Goal: Information Seeking & Learning: Check status

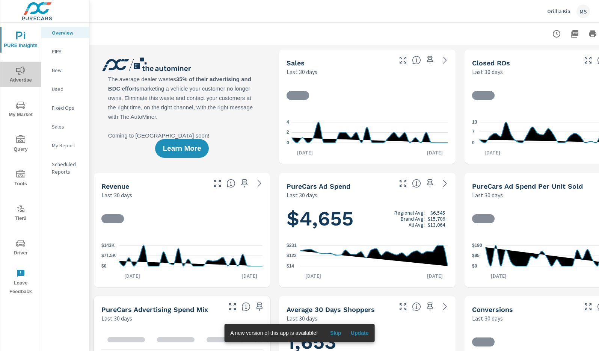
click at [23, 78] on span "Advertise" at bounding box center [21, 75] width 36 height 18
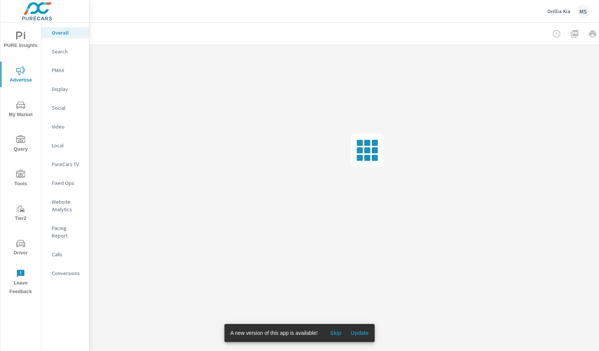
click at [57, 106] on p "Social" at bounding box center [67, 108] width 31 height 8
click at [583, 38] on div at bounding box center [546, 33] width 87 height 15
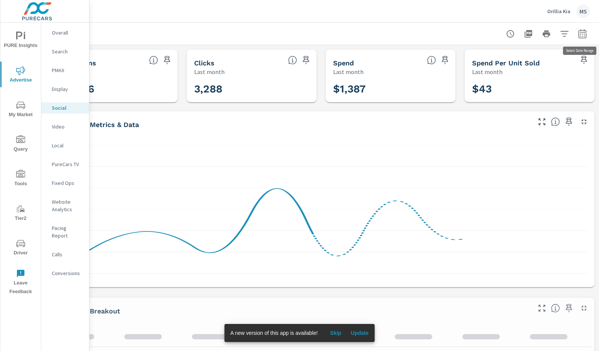
click at [582, 34] on icon "button" at bounding box center [582, 33] width 9 height 9
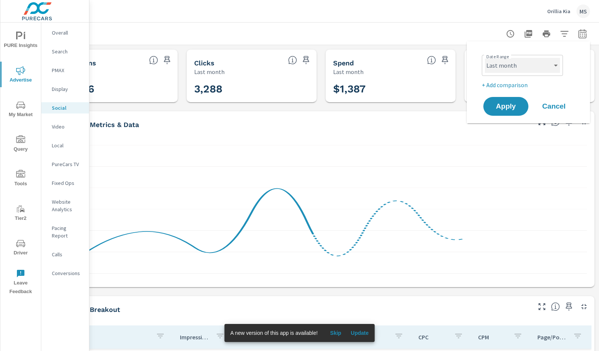
click at [513, 68] on select "Custom [DATE] Last week Last 7 days Last 14 days Last 30 days Last 45 days Last…" at bounding box center [522, 65] width 75 height 15
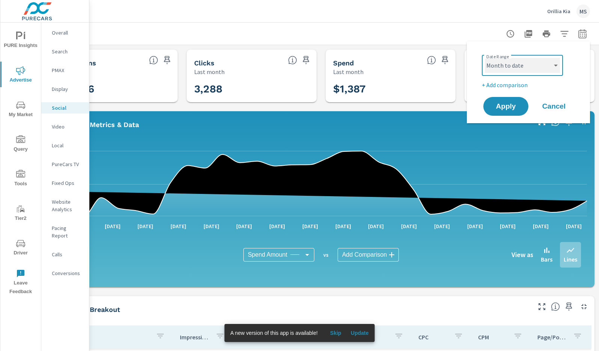
click at [485, 58] on select "Custom [DATE] Last week Last 7 days Last 14 days Last 30 days Last 45 days Last…" at bounding box center [522, 65] width 75 height 15
select select "Month to date"
click at [516, 104] on span "Apply" at bounding box center [505, 106] width 31 height 7
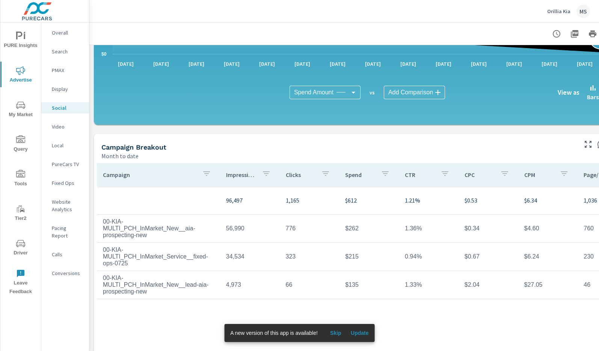
scroll to position [180, 0]
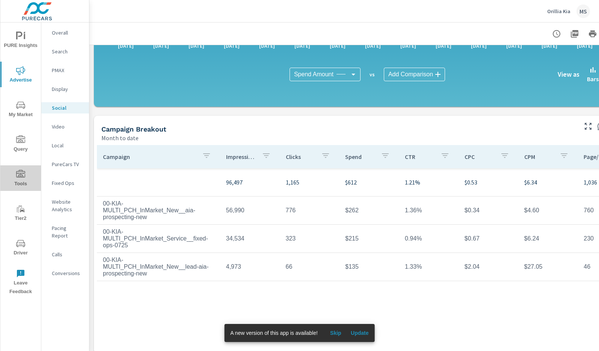
click at [20, 175] on icon "nav menu" at bounding box center [20, 174] width 9 height 9
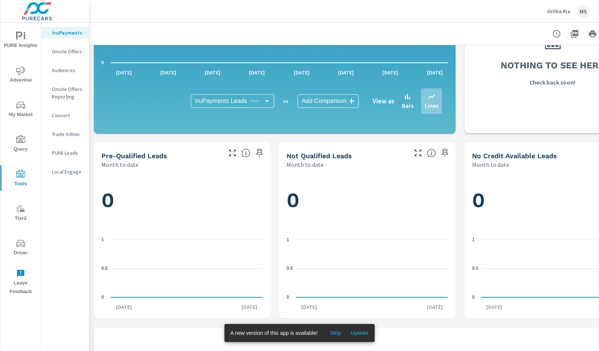
scroll to position [292, 0]
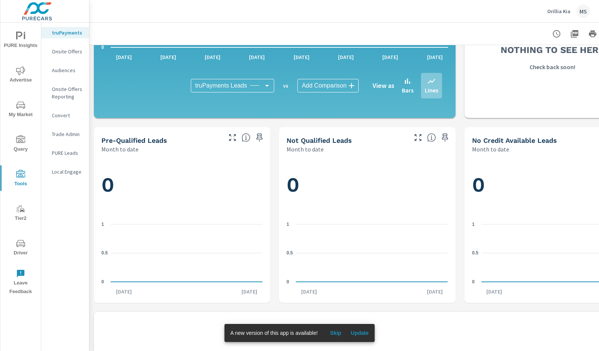
click at [66, 155] on p "PURE Leads" at bounding box center [67, 153] width 31 height 8
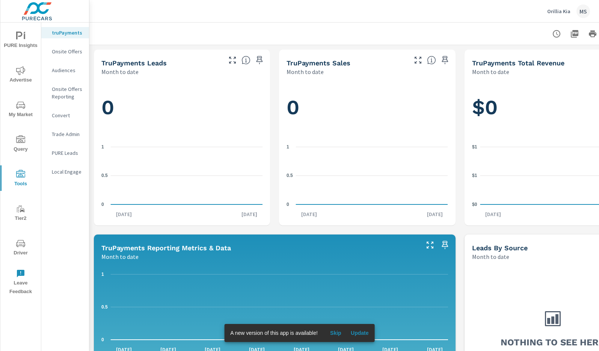
click at [120, 121] on div "0" at bounding box center [181, 107] width 161 height 48
click at [22, 70] on icon "nav menu" at bounding box center [20, 70] width 9 height 9
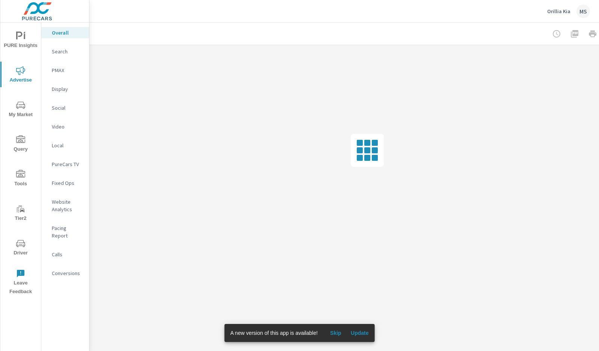
click at [68, 108] on p "Social" at bounding box center [67, 108] width 31 height 8
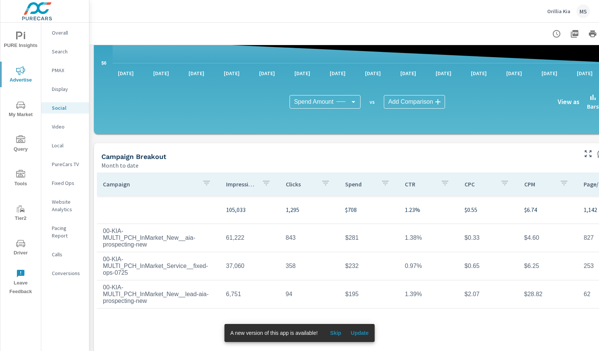
scroll to position [154, 0]
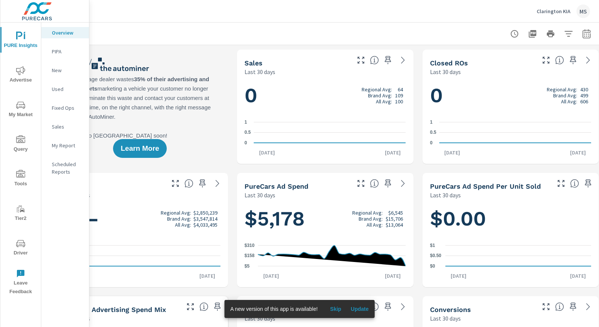
scroll to position [0, 46]
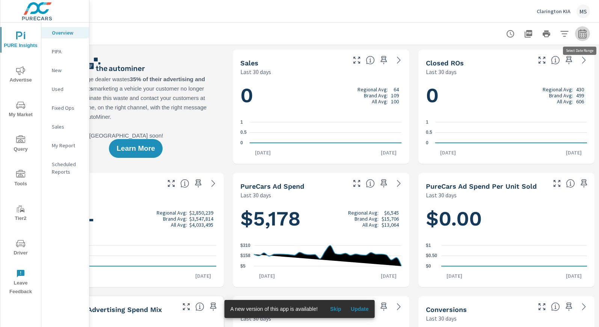
click at [587, 32] on button "button" at bounding box center [582, 33] width 15 height 15
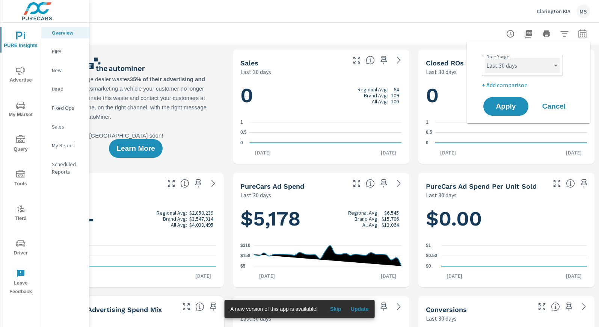
click at [516, 68] on select "Custom [DATE] Last week Last 7 days Last 14 days Last 30 days Last 45 days Last…" at bounding box center [522, 65] width 75 height 15
click at [485, 58] on select "Custom [DATE] Last week Last 7 days Last 14 days Last 30 days Last 45 days Last…" at bounding box center [522, 65] width 75 height 15
select select "Month to date"
click at [512, 103] on span "Apply" at bounding box center [505, 106] width 31 height 7
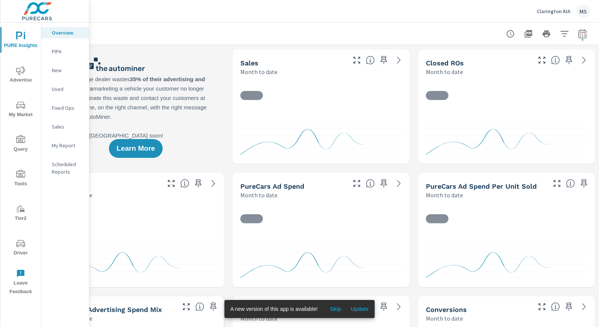
scroll to position [0, 0]
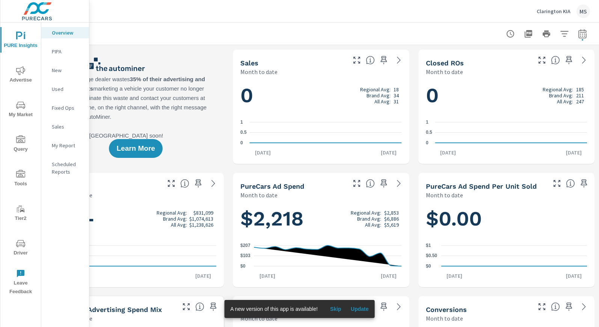
click at [18, 76] on span "Advertise" at bounding box center [21, 75] width 36 height 18
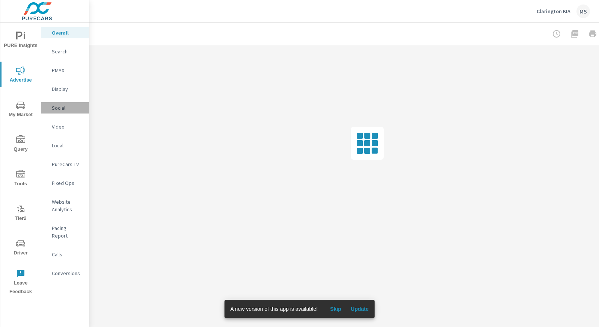
click at [58, 106] on p "Social" at bounding box center [67, 108] width 31 height 8
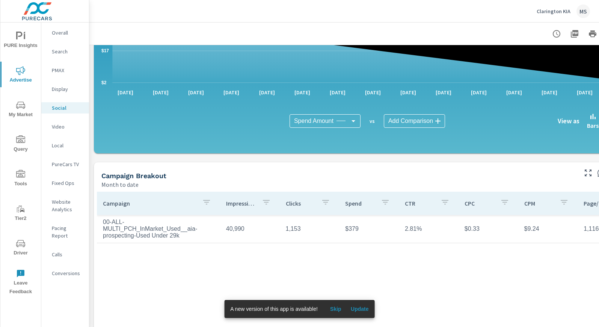
scroll to position [134, 0]
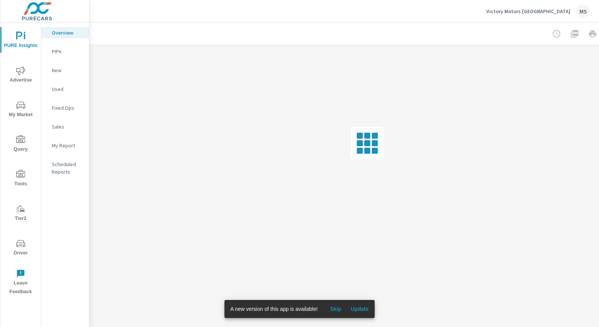
scroll to position [0, 46]
click at [582, 35] on div at bounding box center [546, 33] width 87 height 15
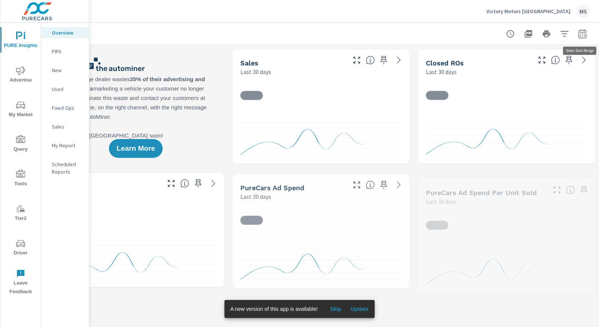
click at [582, 35] on icon "button" at bounding box center [582, 33] width 9 height 9
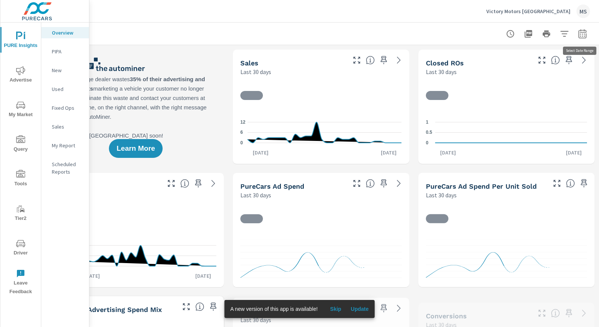
select select "Last 30 days"
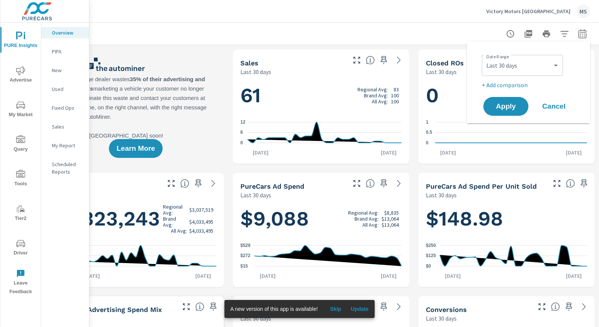
click at [509, 86] on p "+ Add comparison" at bounding box center [530, 84] width 96 height 9
select select "Previous period"
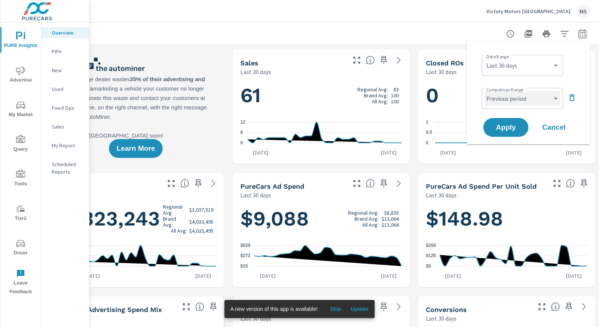
click at [509, 95] on select "Custom Previous period Previous month Previous year" at bounding box center [522, 98] width 75 height 15
click at [485, 91] on select "Custom Previous period Previous month Previous year" at bounding box center [522, 98] width 75 height 15
click at [512, 124] on span "Apply" at bounding box center [505, 127] width 31 height 7
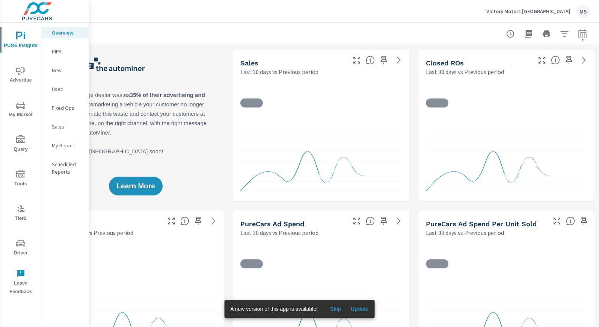
scroll to position [0, 0]
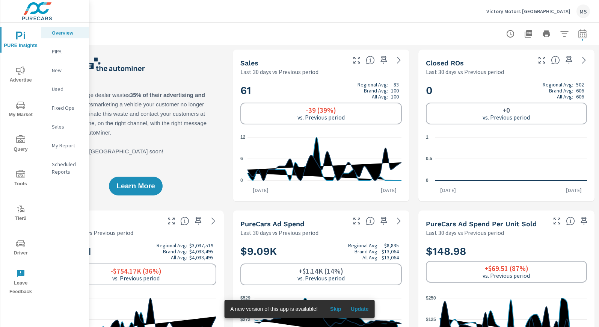
click at [22, 78] on span "Advertise" at bounding box center [21, 75] width 36 height 18
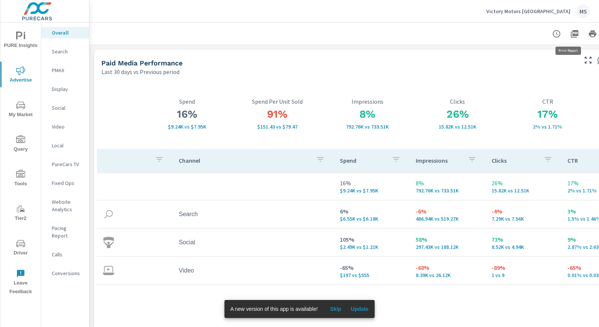
scroll to position [0, 46]
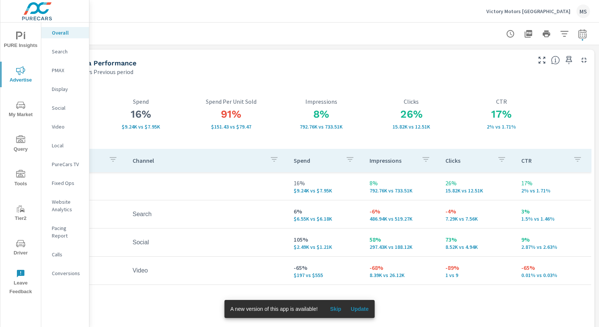
click at [581, 32] on icon "button" at bounding box center [582, 33] width 9 height 9
select select "Last 30 days"
select select "Previous period"
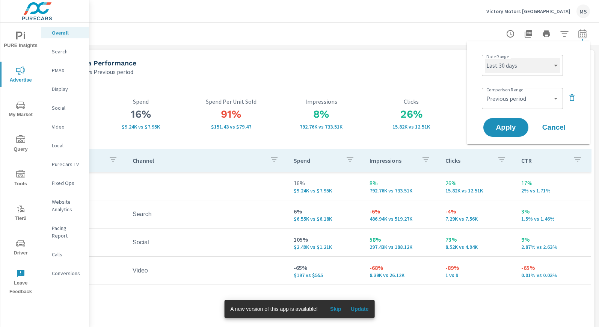
click at [527, 68] on select "Custom [DATE] Last week Last 7 days Last 14 days Last 30 days Last 45 days Last…" at bounding box center [522, 65] width 75 height 15
click at [485, 58] on select "Custom [DATE] Last week Last 7 days Last 14 days Last 30 days Last 45 days Last…" at bounding box center [522, 65] width 75 height 15
select select "Month to date"
click at [503, 99] on select "Custom Previous period Previous month Previous year" at bounding box center [522, 98] width 75 height 15
click at [485, 91] on select "Custom Previous period Previous month Previous year" at bounding box center [522, 98] width 75 height 15
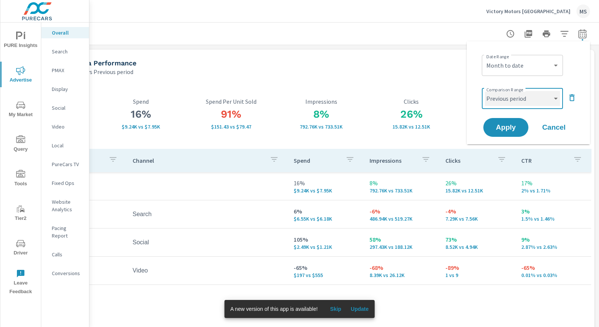
select select "Previous month"
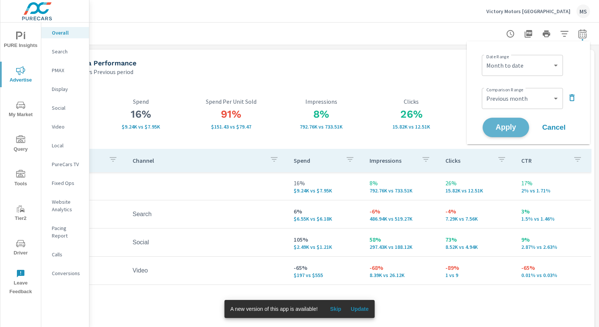
click at [506, 130] on span "Apply" at bounding box center [505, 127] width 31 height 7
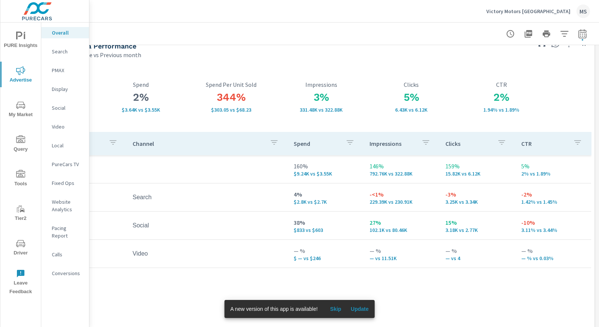
scroll to position [19, 46]
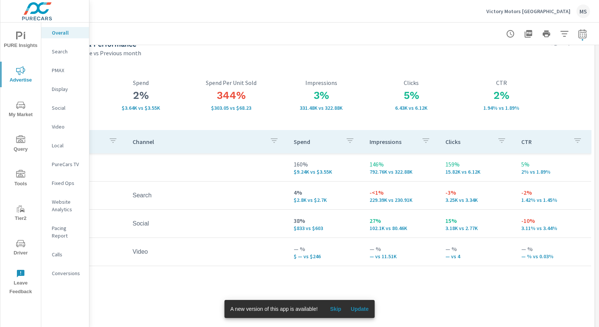
click at [63, 47] on div "Search" at bounding box center [65, 51] width 48 height 11
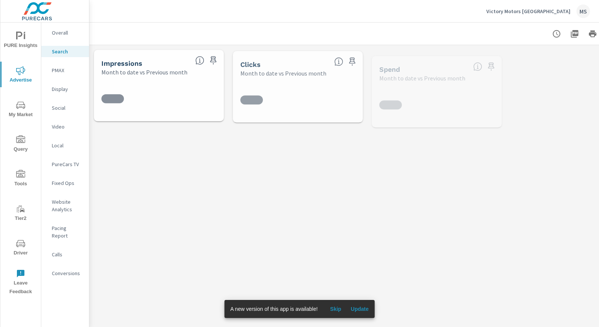
click at [19, 245] on icon "nav menu" at bounding box center [20, 243] width 9 height 9
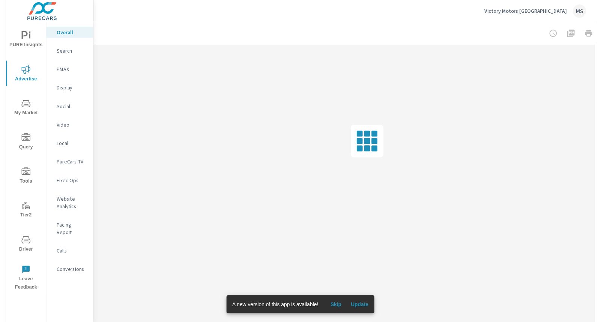
scroll to position [0, 46]
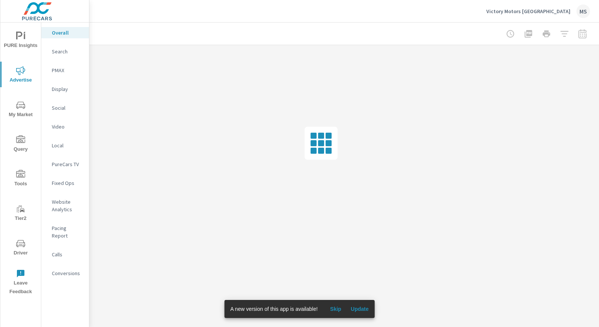
click at [583, 33] on div at bounding box center [546, 33] width 87 height 15
click at [584, 33] on div at bounding box center [546, 33] width 87 height 15
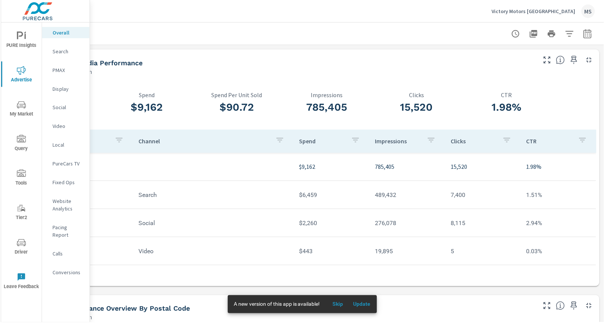
scroll to position [0, 39]
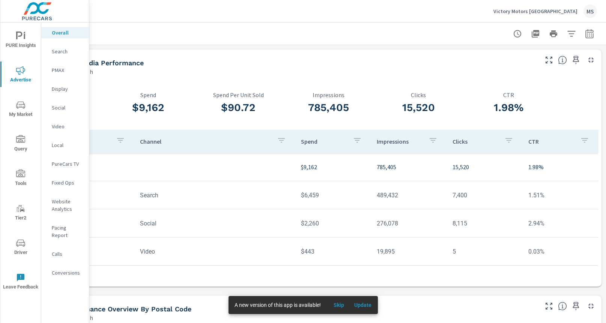
click at [589, 33] on icon "button" at bounding box center [589, 34] width 5 height 3
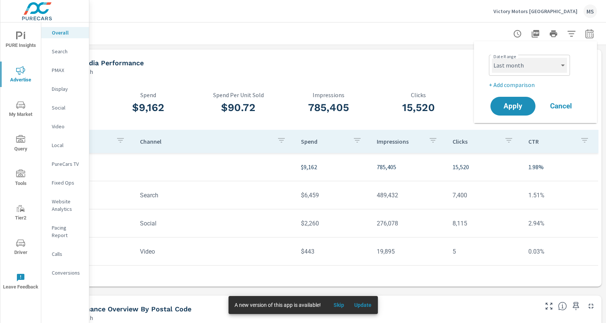
click at [527, 66] on select "Custom [DATE] Last week Last 7 days Last 14 days Last 30 days Last 45 days Last…" at bounding box center [529, 65] width 75 height 15
click at [536, 70] on select "Custom [DATE] Last week Last 7 days Last 14 days Last 30 days Last 45 days Last…" at bounding box center [529, 65] width 75 height 15
click at [492, 58] on select "Custom [DATE] Last week Last 7 days Last 14 days Last 30 days Last 45 days Last…" at bounding box center [529, 65] width 75 height 15
select select "Month to date"
click at [519, 83] on p "+ Add comparison" at bounding box center [537, 84] width 96 height 9
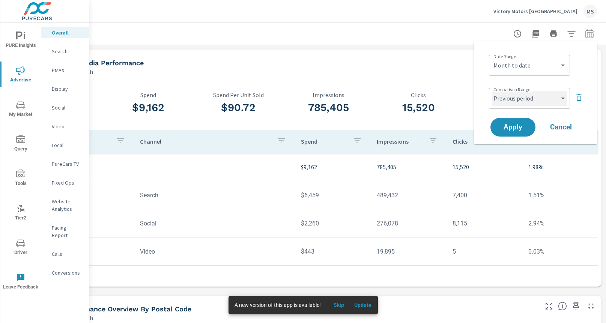
click at [521, 101] on select "Custom Previous period Previous month Previous year" at bounding box center [529, 98] width 75 height 15
click at [492, 91] on select "Custom Previous period Previous month Previous year" at bounding box center [529, 98] width 75 height 15
select select "Previous month"
click at [519, 128] on span "Apply" at bounding box center [513, 127] width 31 height 7
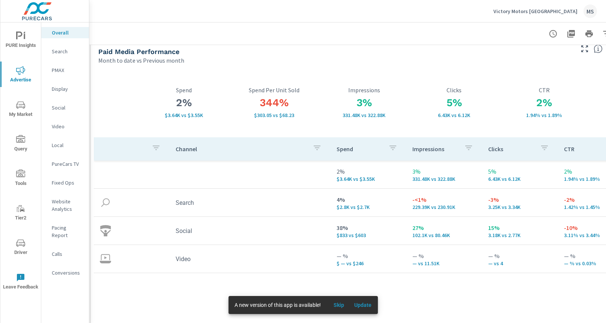
scroll to position [15, 3]
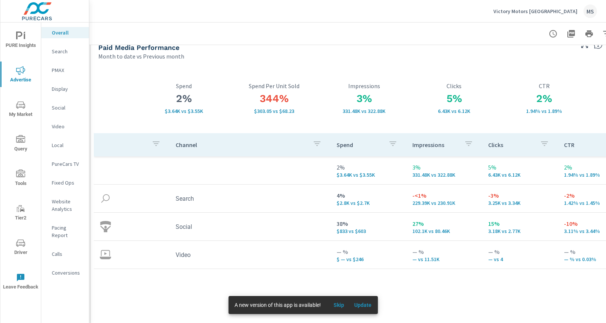
click at [66, 201] on p "Website Analytics" at bounding box center [67, 205] width 31 height 15
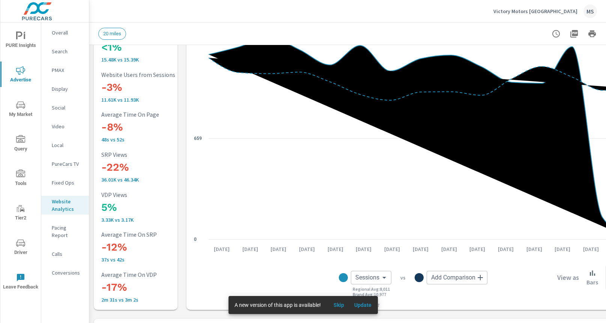
scroll to position [56, 0]
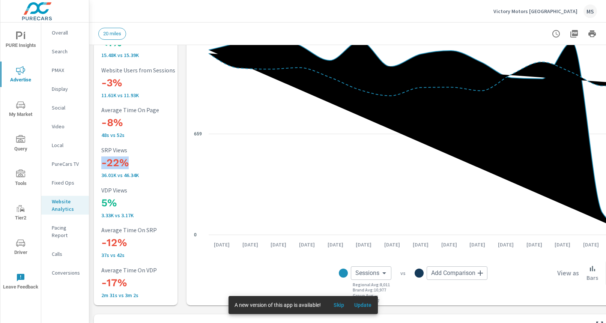
drag, startPoint x: 102, startPoint y: 164, endPoint x: 131, endPoint y: 164, distance: 29.3
click at [131, 164] on h3 "-22%" at bounding box center [150, 163] width 99 height 13
click at [161, 179] on div "<1% 15.48K vs 15.39K Sessions -3% 11.61K vs 11.93K Website Users from Sessions …" at bounding box center [136, 163] width 78 height 280
click at [54, 54] on p "Search" at bounding box center [67, 52] width 31 height 8
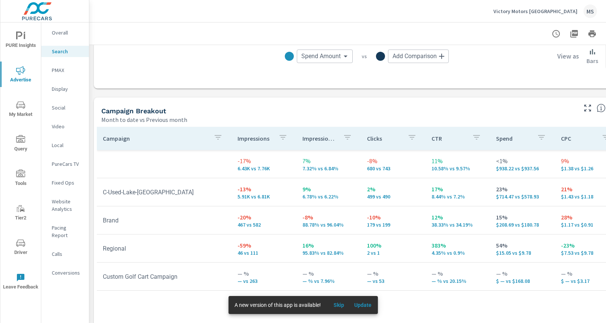
click at [65, 105] on p "Social" at bounding box center [67, 108] width 31 height 8
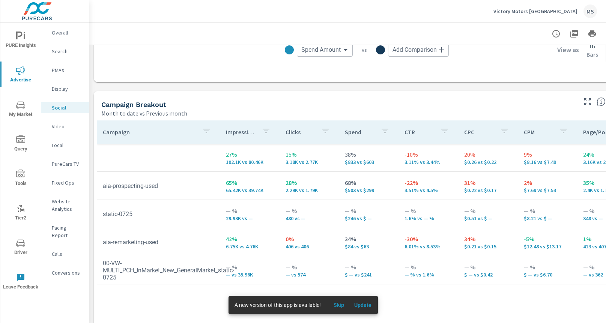
scroll to position [278, 0]
click at [63, 9] on img at bounding box center [36, 11] width 73 height 30
click at [21, 247] on icon "nav menu" at bounding box center [20, 243] width 9 height 9
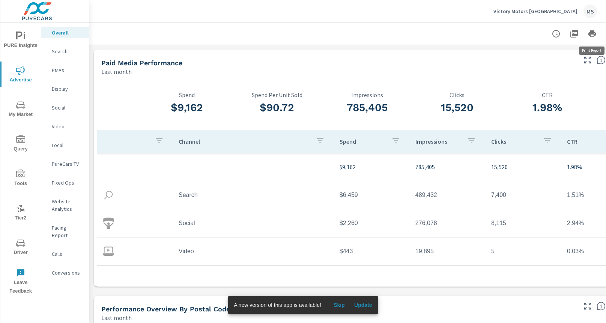
scroll to position [0, 39]
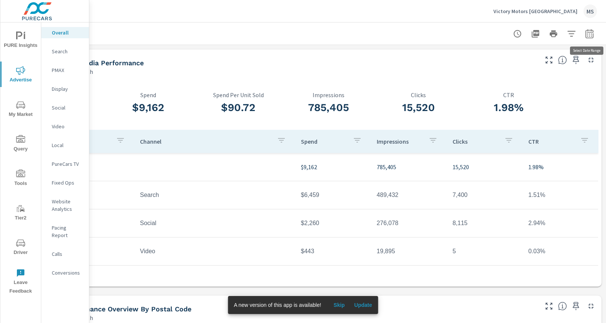
click at [590, 31] on icon "button" at bounding box center [589, 33] width 9 height 9
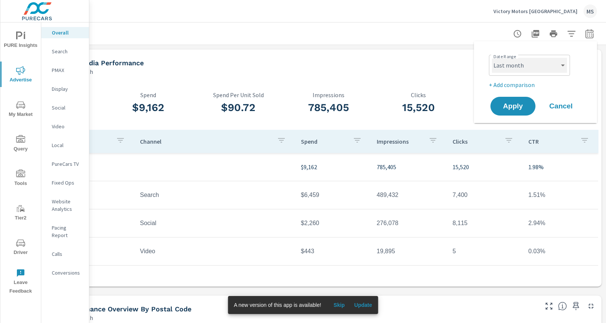
click at [504, 66] on select "Custom [DATE] Last week Last 7 days Last 14 days Last 30 days Last 45 days Last…" at bounding box center [529, 65] width 75 height 15
click at [492, 58] on select "Custom [DATE] Last week Last 7 days Last 14 days Last 30 days Last 45 days Last…" at bounding box center [529, 65] width 75 height 15
select select "Month to date"
click at [515, 83] on p "+ Add comparison" at bounding box center [537, 84] width 96 height 9
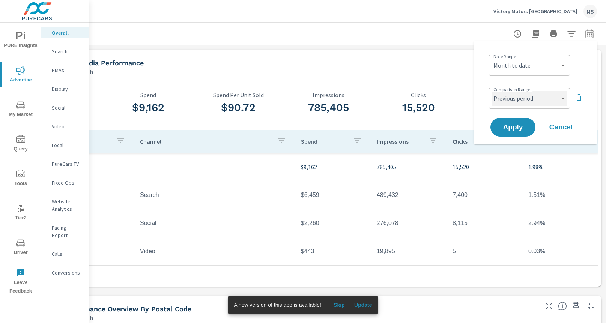
click at [515, 98] on select "Custom Previous period Previous month Previous year" at bounding box center [529, 98] width 75 height 15
click at [492, 91] on select "Custom Previous period Previous month Previous year" at bounding box center [529, 98] width 75 height 15
select select "Previous month"
click at [515, 125] on span "Apply" at bounding box center [513, 127] width 31 height 7
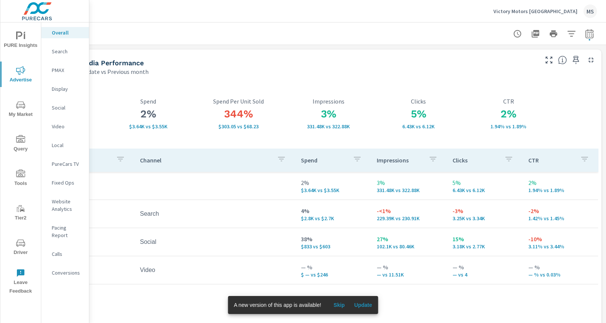
click at [60, 109] on p "Social" at bounding box center [67, 108] width 31 height 8
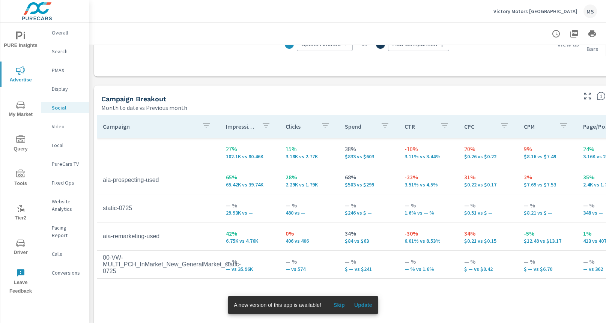
scroll to position [301, 0]
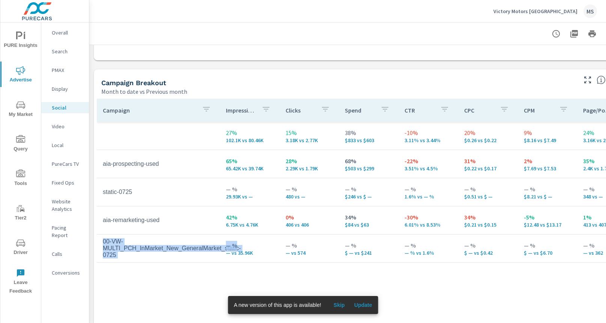
drag, startPoint x: 103, startPoint y: 243, endPoint x: 256, endPoint y: 248, distance: 152.9
click at [256, 248] on tr "00-VW-MULTI_PCH_InMarket_New_GeneralMarket_static-0725 — % — vs 35.96K — % — vs…" at bounding box center [367, 249] width 540 height 28
drag, startPoint x: 363, startPoint y: 168, endPoint x: 376, endPoint y: 168, distance: 13.5
click at [376, 168] on p "$503 vs $299" at bounding box center [369, 169] width 48 height 6
drag, startPoint x: 345, startPoint y: 168, endPoint x: 357, endPoint y: 168, distance: 11.3
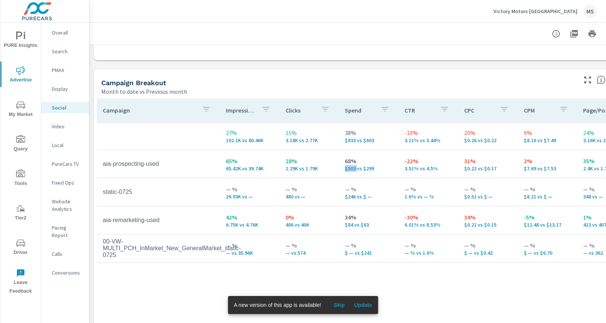
click at [357, 168] on p "$503 vs $299" at bounding box center [369, 169] width 48 height 6
drag, startPoint x: 358, startPoint y: 161, endPoint x: 345, endPoint y: 161, distance: 12.4
click at [345, 161] on p "68%" at bounding box center [369, 161] width 48 height 9
click at [208, 82] on div "Campaign Breakout" at bounding box center [338, 82] width 474 height 9
click at [56, 70] on p "PMAX" at bounding box center [67, 70] width 31 height 8
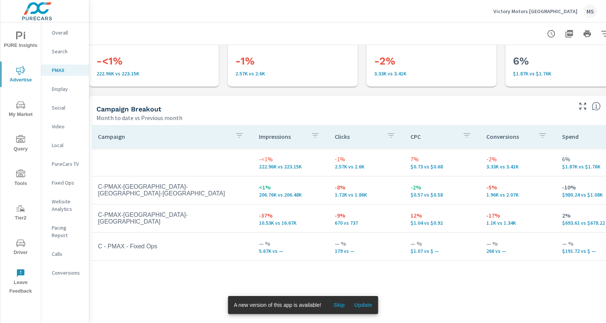
scroll to position [34, 4]
click at [24, 246] on icon "nav menu" at bounding box center [20, 243] width 9 height 9
